Goal: Find specific page/section: Find specific page/section

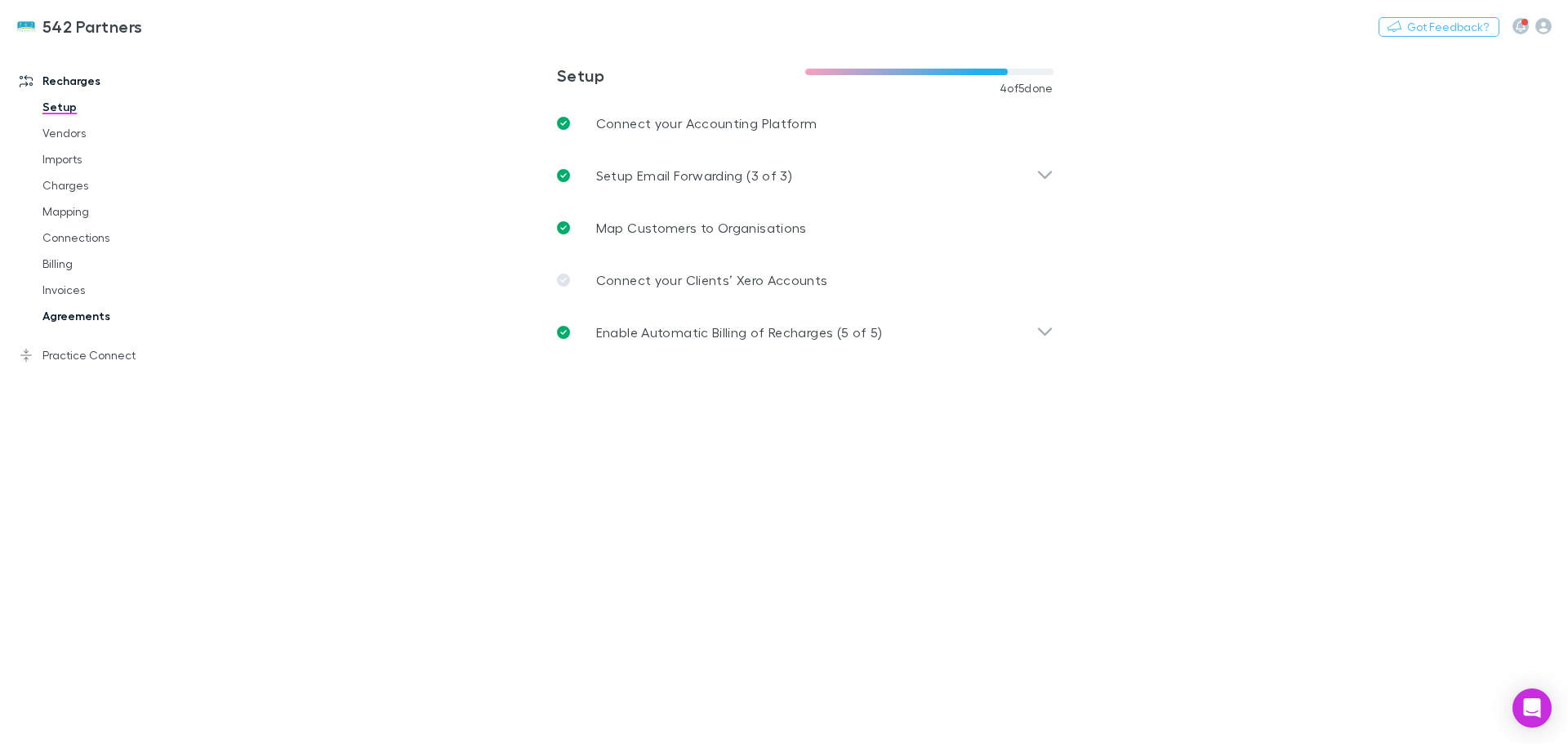
click at [88, 317] on link "Agreements" at bounding box center [123, 316] width 195 height 26
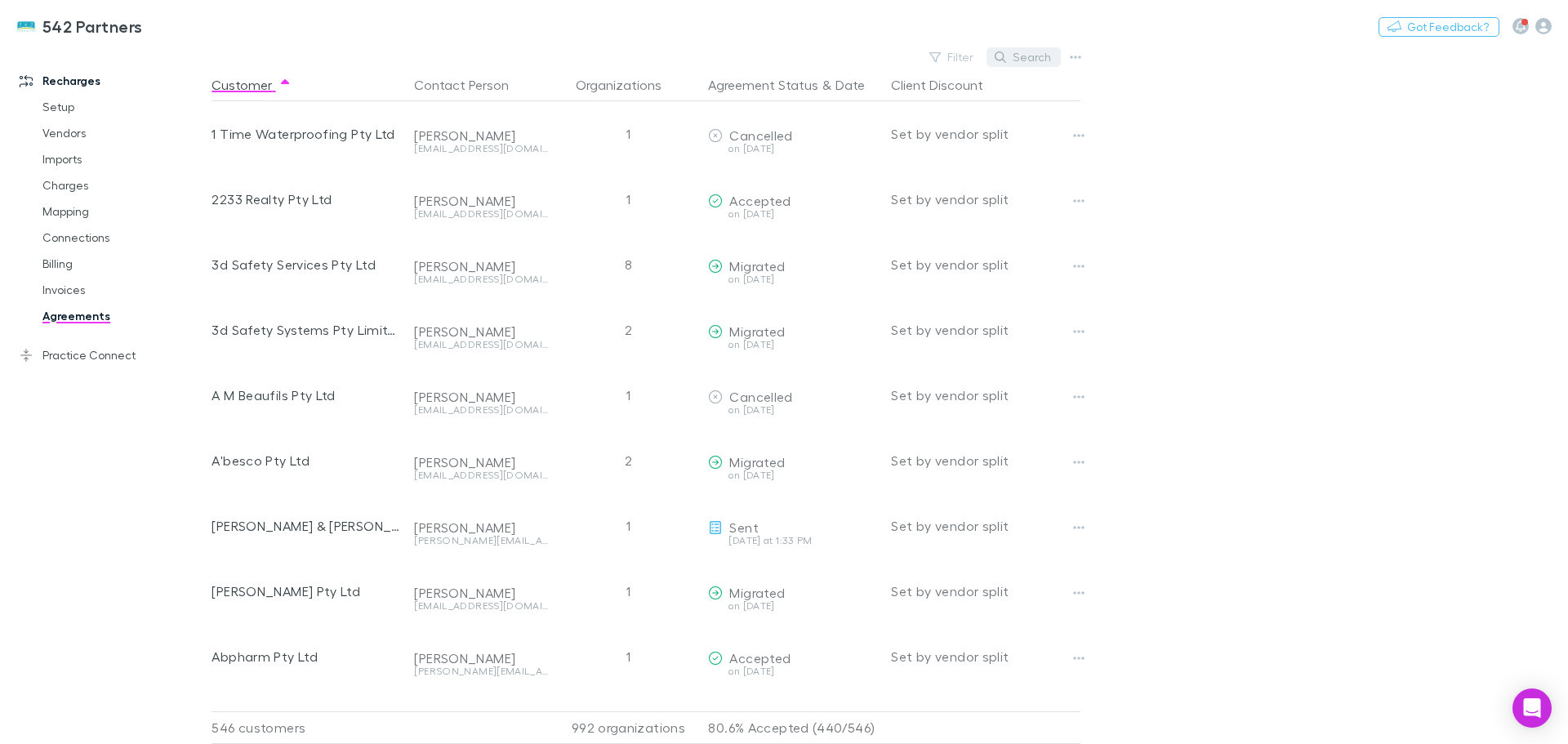
click at [1042, 49] on button "Search" at bounding box center [1024, 57] width 75 height 20
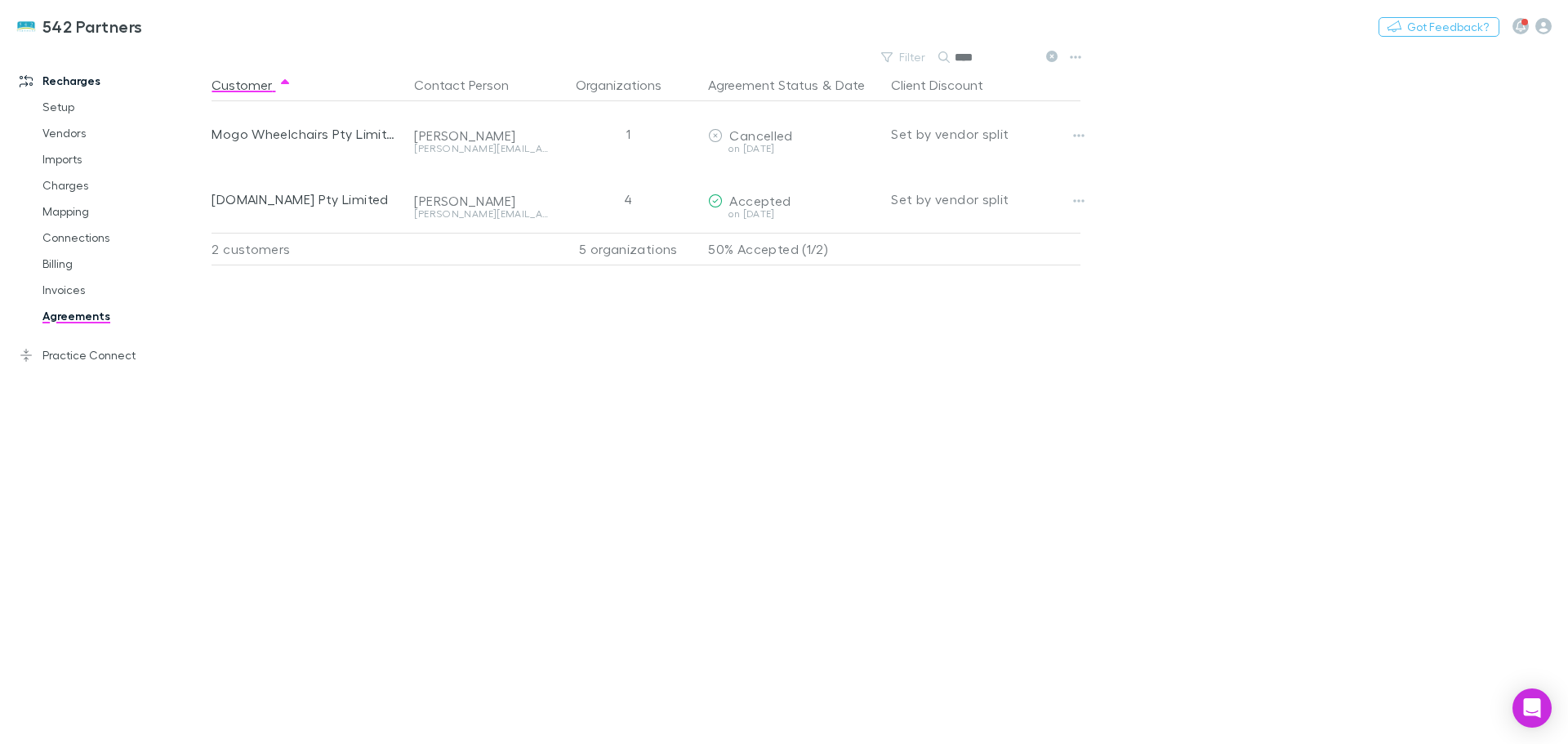
type input "****"
